Goal: Information Seeking & Learning: Learn about a topic

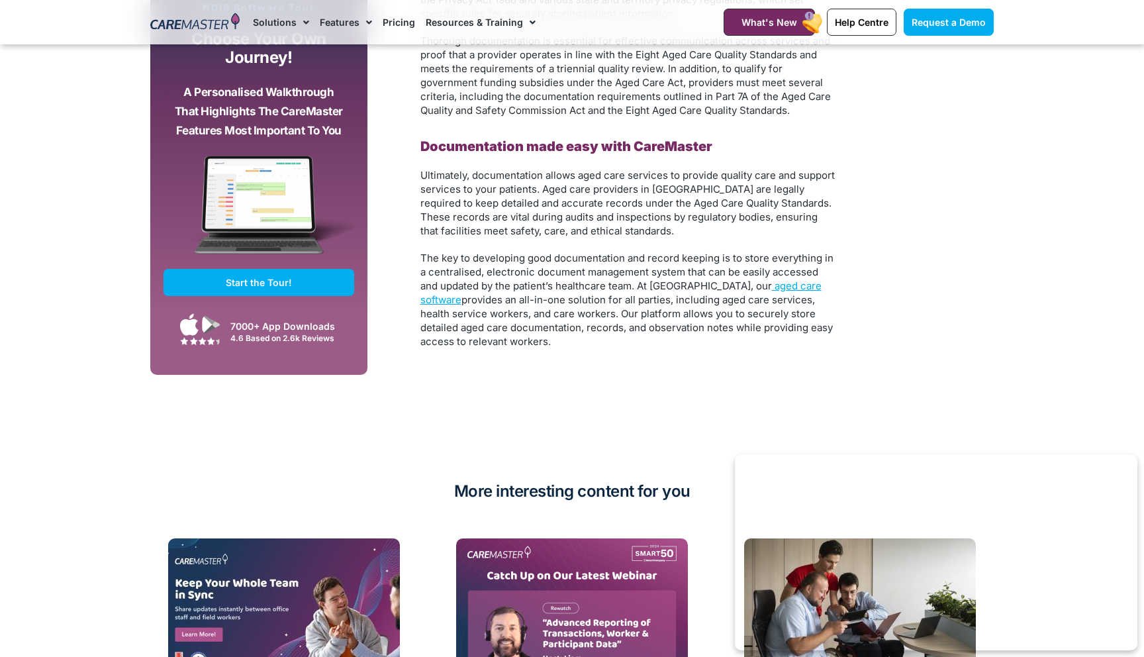
scroll to position [2510, 0]
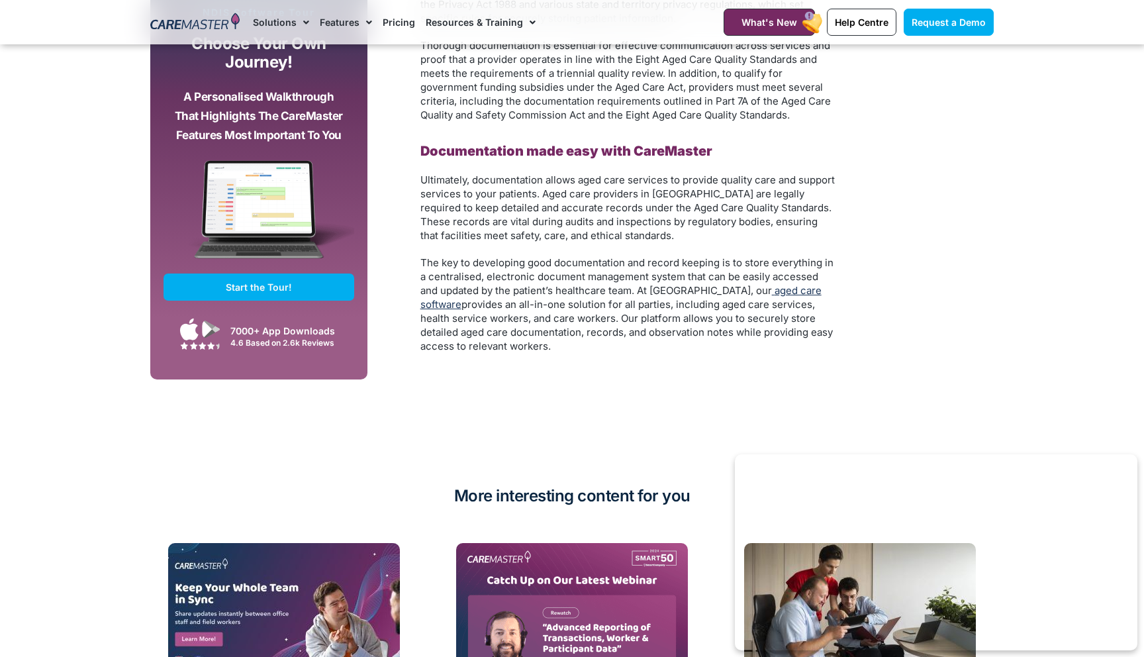
click at [733, 293] on span "aged care software" at bounding box center [620, 297] width 401 height 26
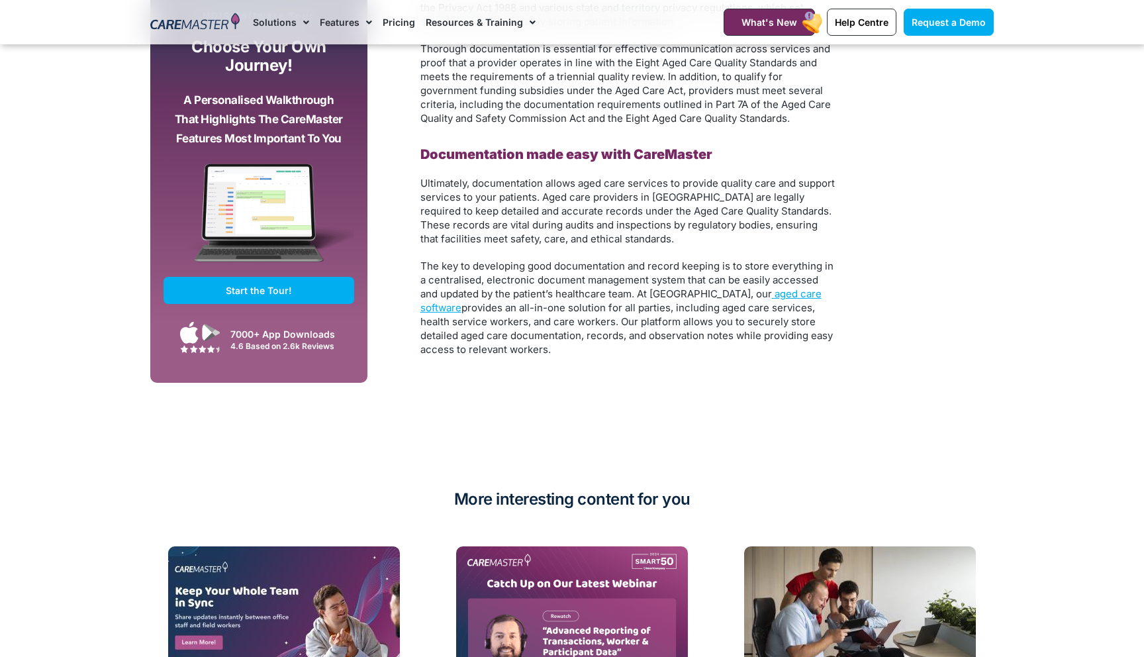
scroll to position [2510, 0]
